Goal: Find specific page/section: Find specific page/section

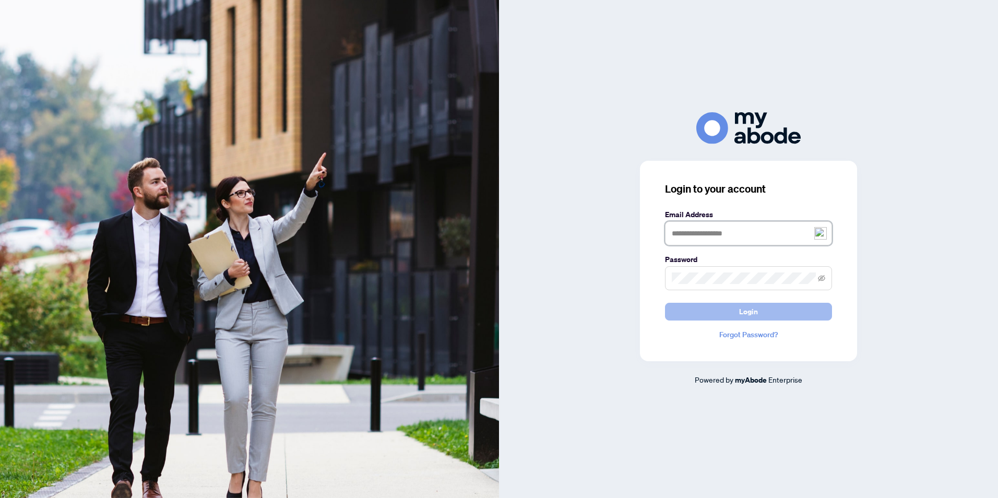
type input "**********"
click at [760, 310] on button "Login" at bounding box center [748, 312] width 167 height 18
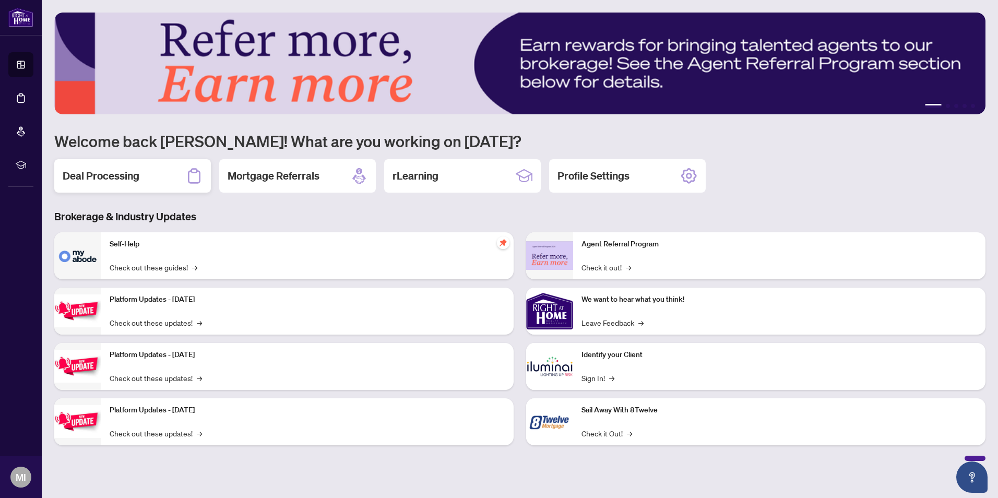
click at [100, 181] on h2 "Deal Processing" at bounding box center [101, 176] width 77 height 15
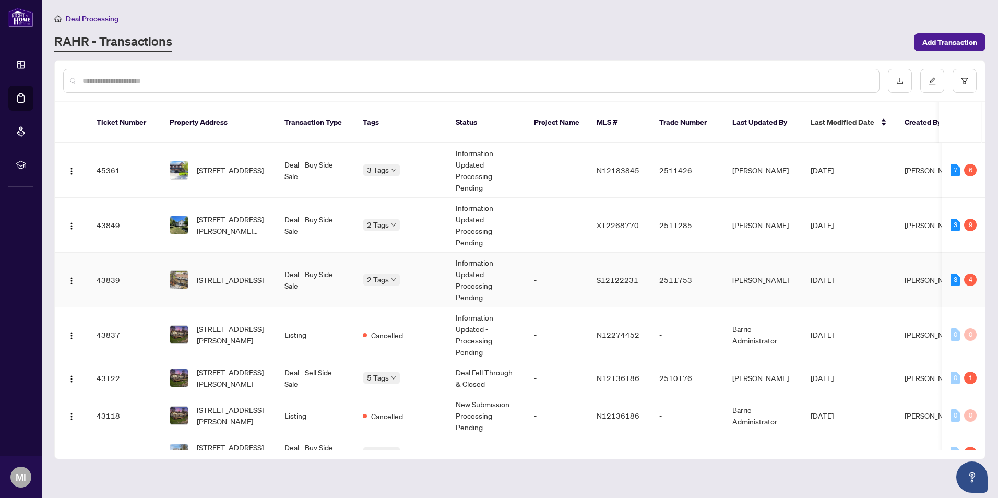
click at [229, 274] on span "[STREET_ADDRESS]" at bounding box center [230, 279] width 67 height 11
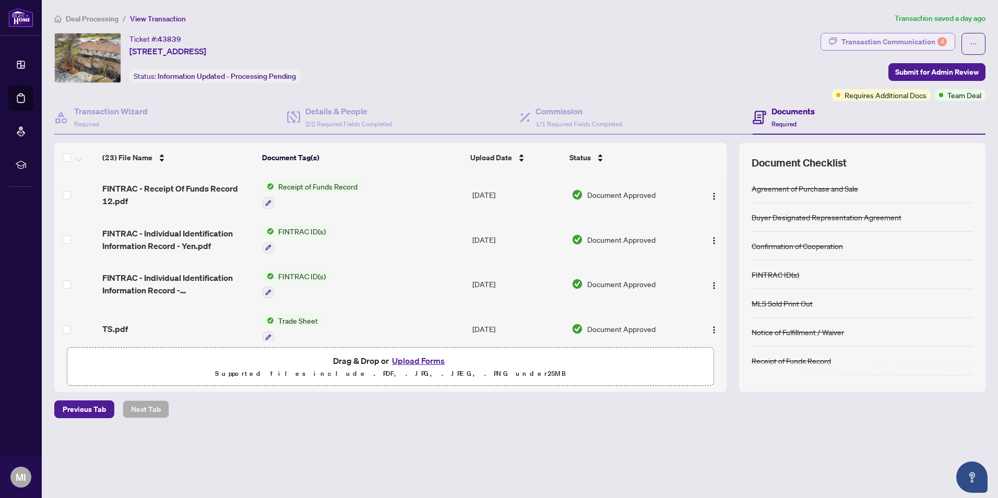
click at [908, 41] on div "Transaction Communication 4" at bounding box center [893, 41] width 105 height 17
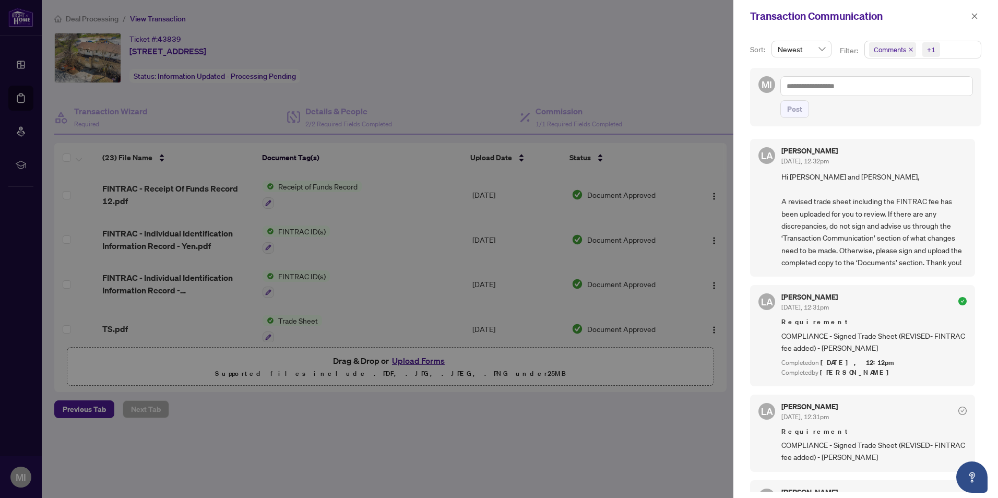
click at [908, 48] on icon "close" at bounding box center [910, 49] width 5 height 5
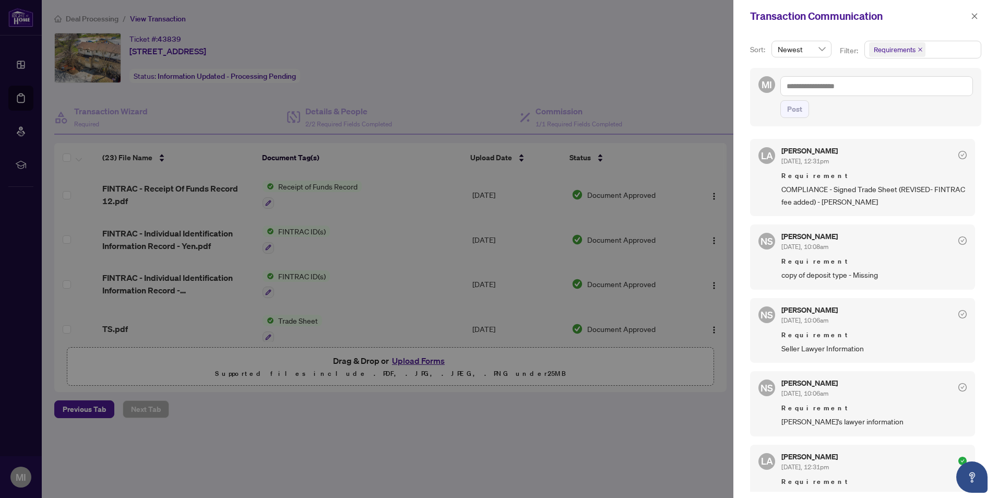
click at [917, 49] on icon "close" at bounding box center [919, 49] width 5 height 5
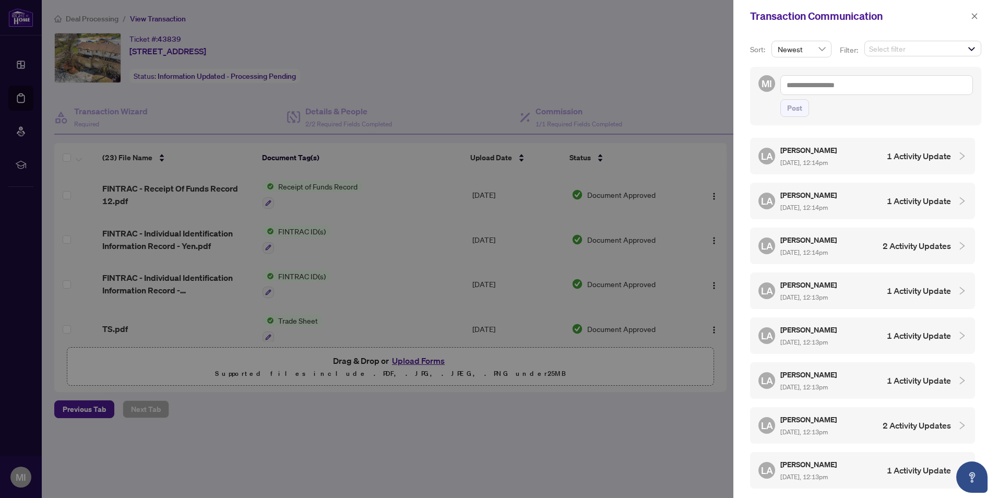
drag, startPoint x: 643, startPoint y: 84, endPoint x: 661, endPoint y: 85, distance: 17.8
click at [643, 84] on div at bounding box center [499, 249] width 998 height 498
click at [976, 13] on icon "close" at bounding box center [974, 16] width 7 height 7
